Goal: Manage account settings

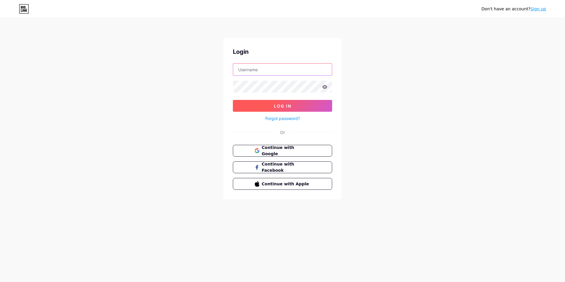
type input "[DOMAIN_NAME][EMAIL_ADDRESS][DOMAIN_NAME]"
click at [286, 107] on span "Log In" at bounding box center [282, 105] width 17 height 5
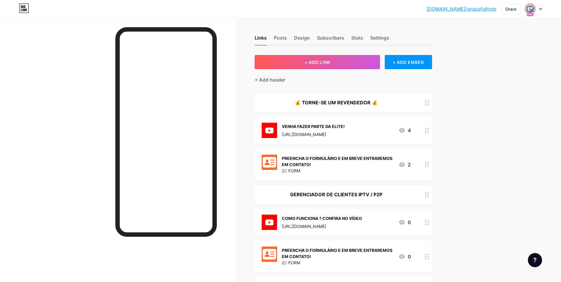
click at [530, 11] on img at bounding box center [529, 8] width 9 height 9
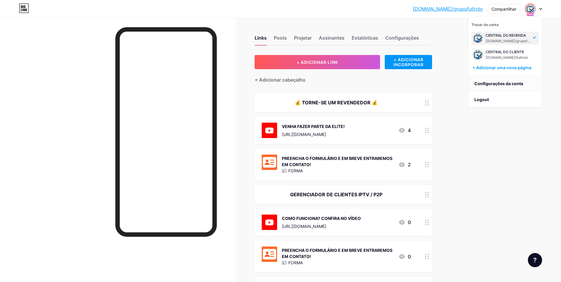
click at [508, 83] on link "Configurações da conta" at bounding box center [504, 84] width 73 height 16
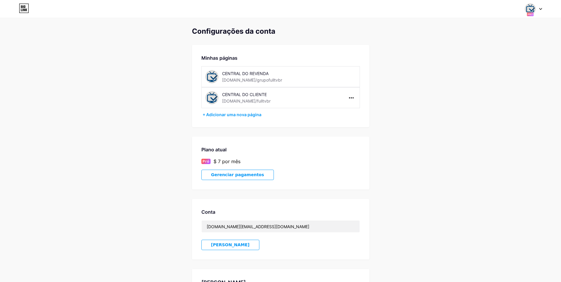
click at [234, 175] on span "Gerenciar pagamentos" at bounding box center [237, 174] width 53 height 5
click at [532, 9] on img at bounding box center [529, 8] width 11 height 11
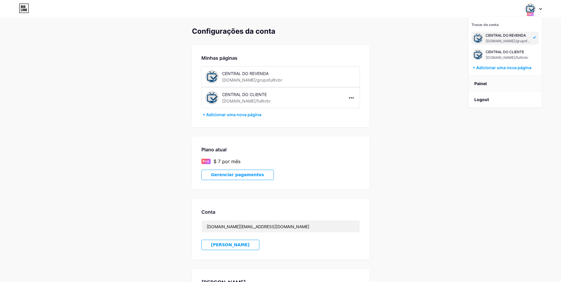
click at [490, 85] on link "Painel" at bounding box center [504, 84] width 73 height 16
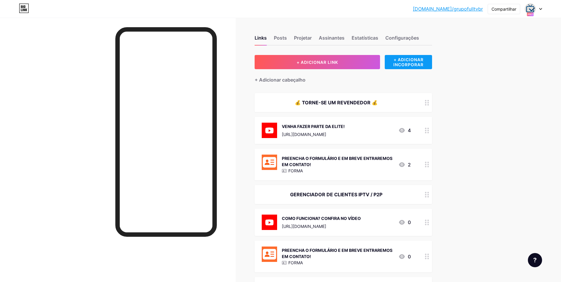
click at [405, 64] on div "+ ADICIONAR INCORPORAR" at bounding box center [407, 62] width 47 height 14
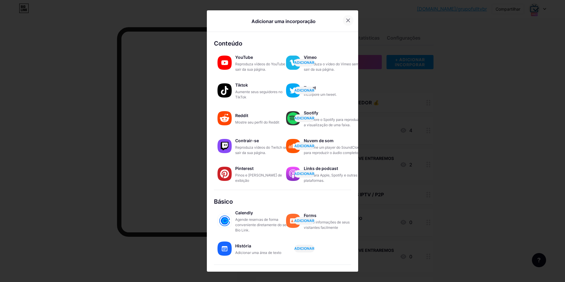
click at [346, 21] on icon at bounding box center [348, 20] width 5 height 5
